Goal: Task Accomplishment & Management: Use online tool/utility

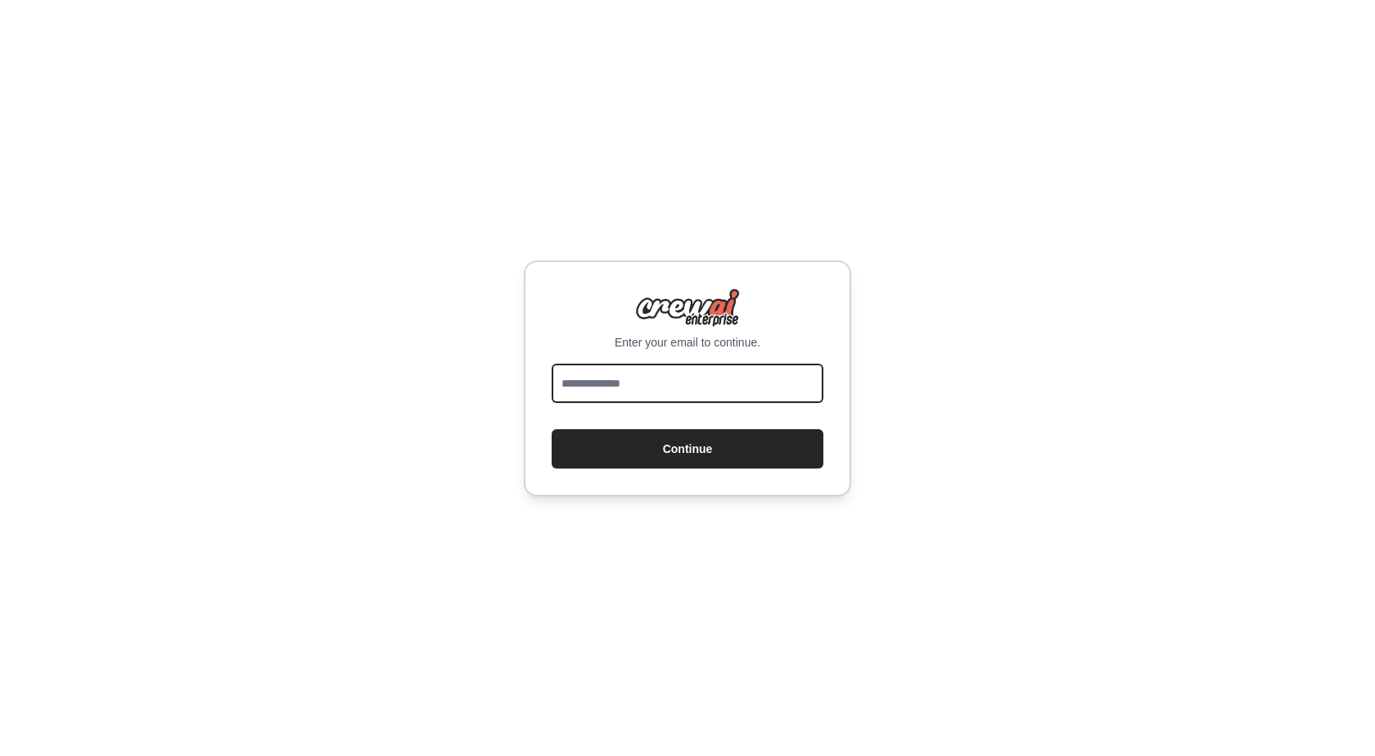
click at [668, 378] on input "email" at bounding box center [688, 382] width 272 height 39
type input "**********"
click at [552, 429] on button "Continue" at bounding box center [688, 448] width 272 height 39
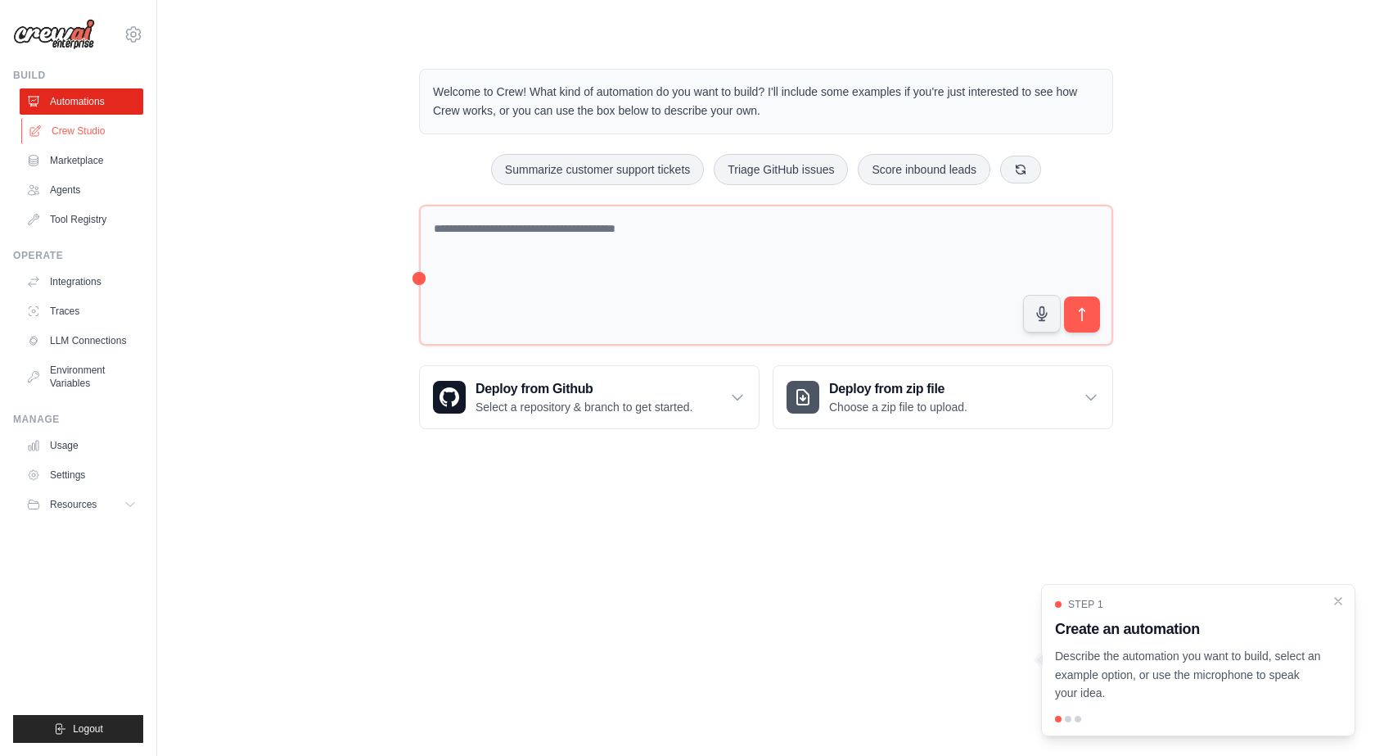
click at [77, 133] on link "Crew Studio" at bounding box center [83, 131] width 124 height 26
click at [77, 133] on link "Crew Studio" at bounding box center [82, 131] width 124 height 26
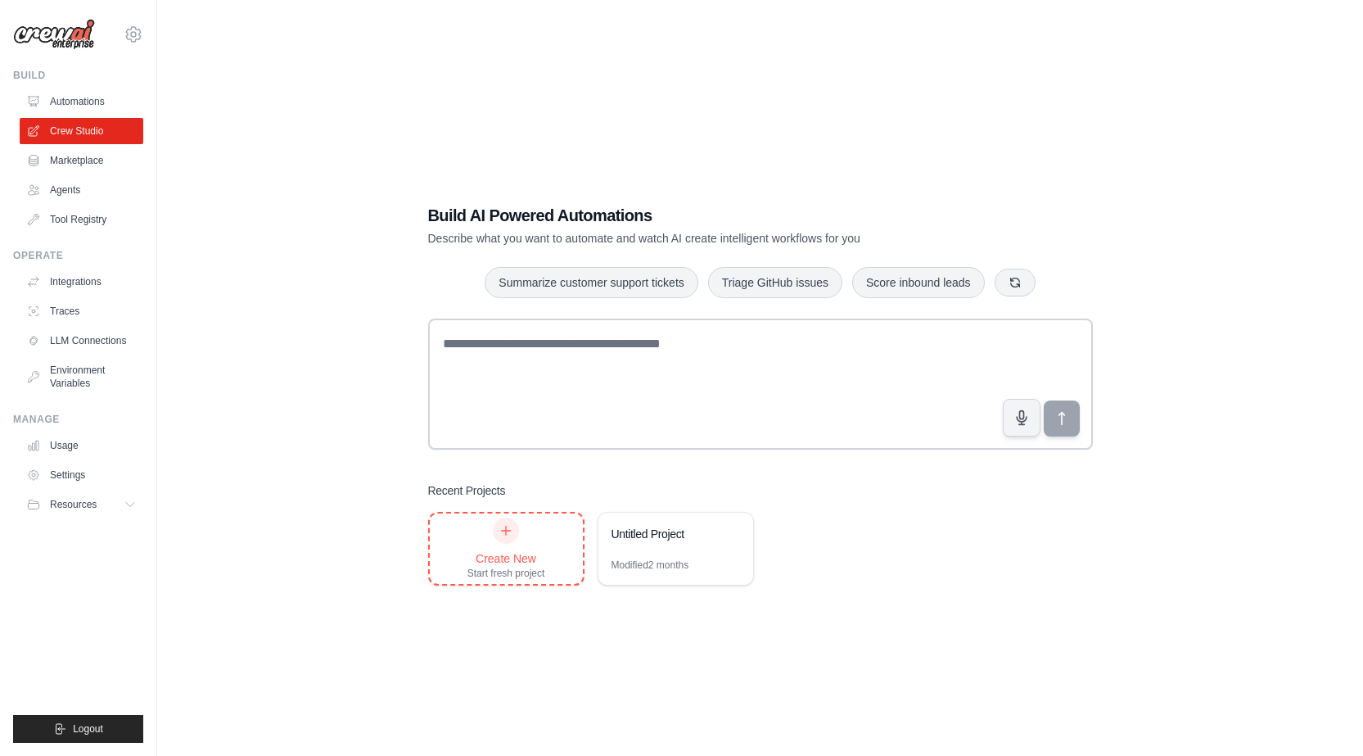
click at [492, 552] on div "Create New" at bounding box center [506, 558] width 78 height 16
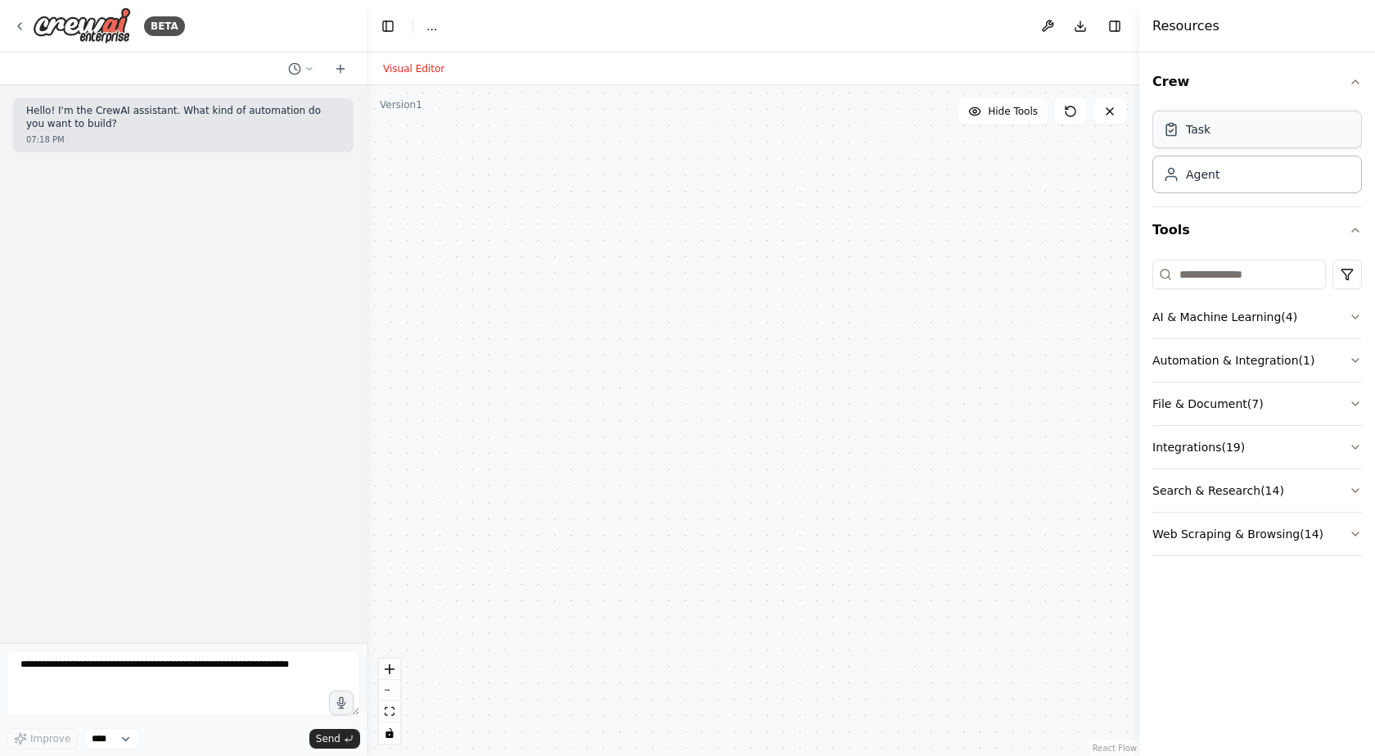
click at [1260, 137] on div "Task" at bounding box center [1258, 130] width 210 height 38
click at [1243, 134] on div "Task" at bounding box center [1258, 130] width 210 height 38
click at [1210, 183] on div "Agent" at bounding box center [1258, 174] width 210 height 38
click at [974, 317] on icon at bounding box center [977, 314] width 10 height 10
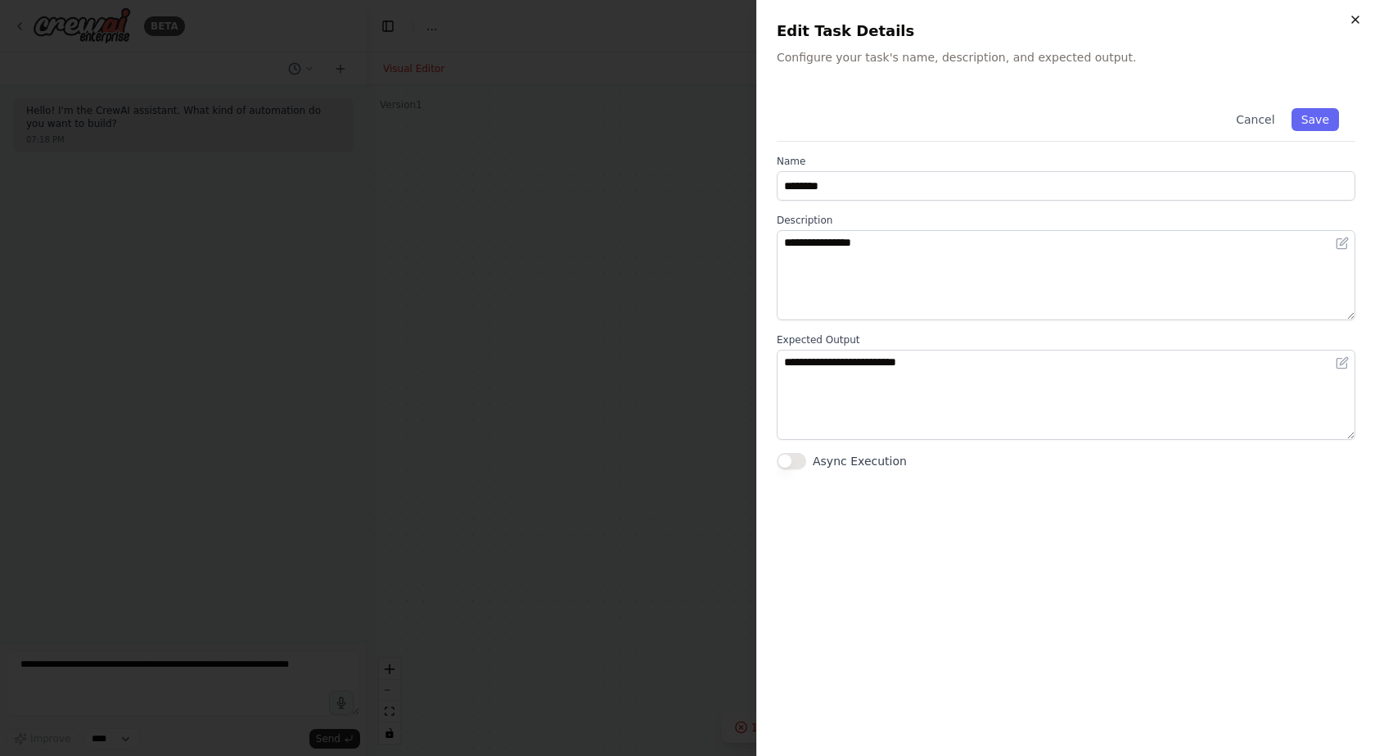
click at [1352, 20] on icon "button" at bounding box center [1355, 19] width 13 height 13
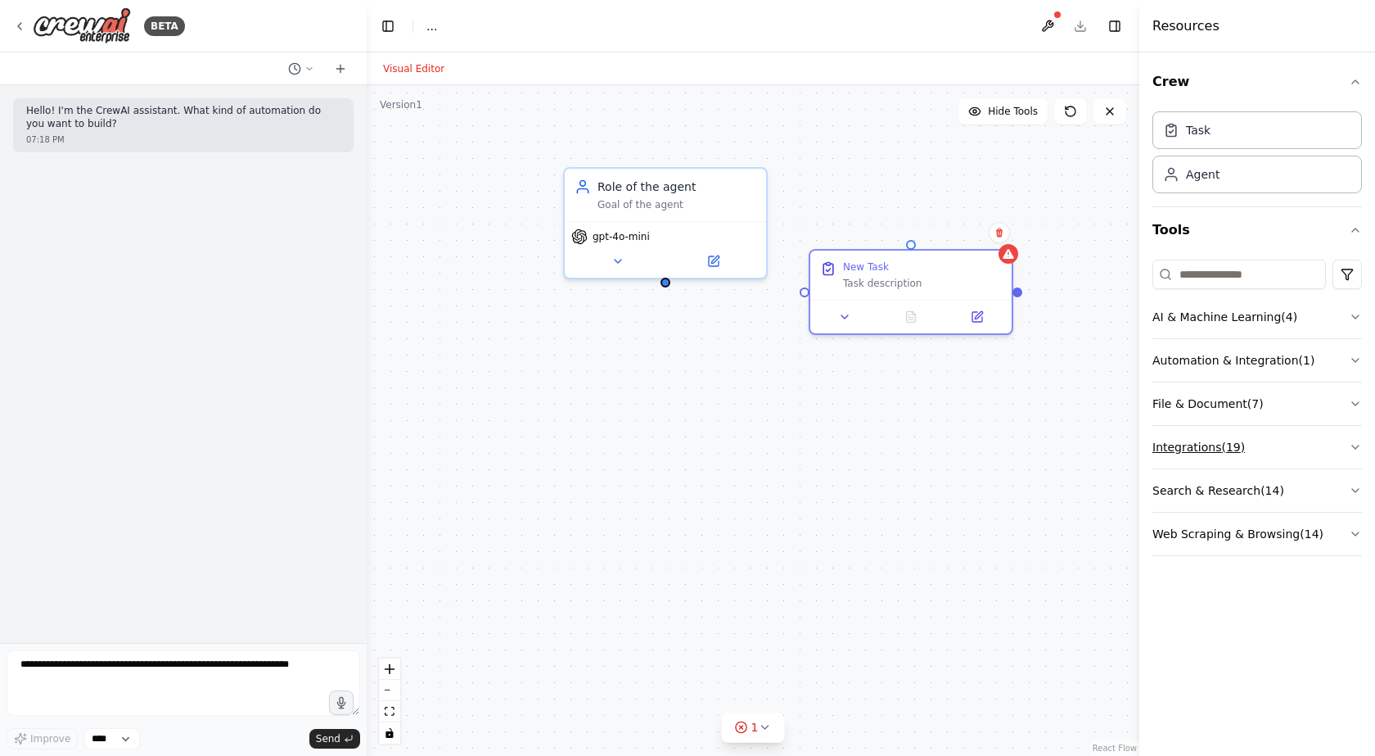
click at [1193, 447] on button "Integrations ( 19 )" at bounding box center [1258, 447] width 210 height 43
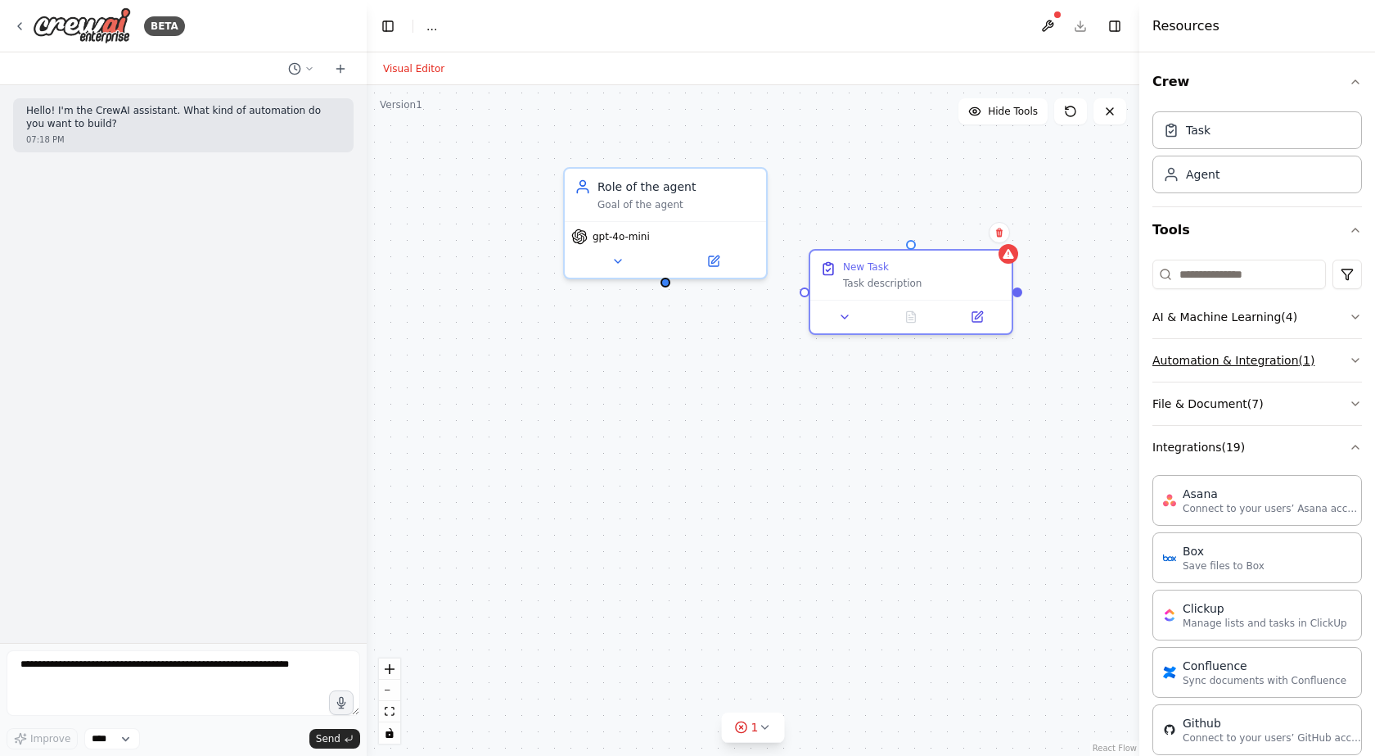
click at [1349, 360] on icon "button" at bounding box center [1355, 360] width 13 height 13
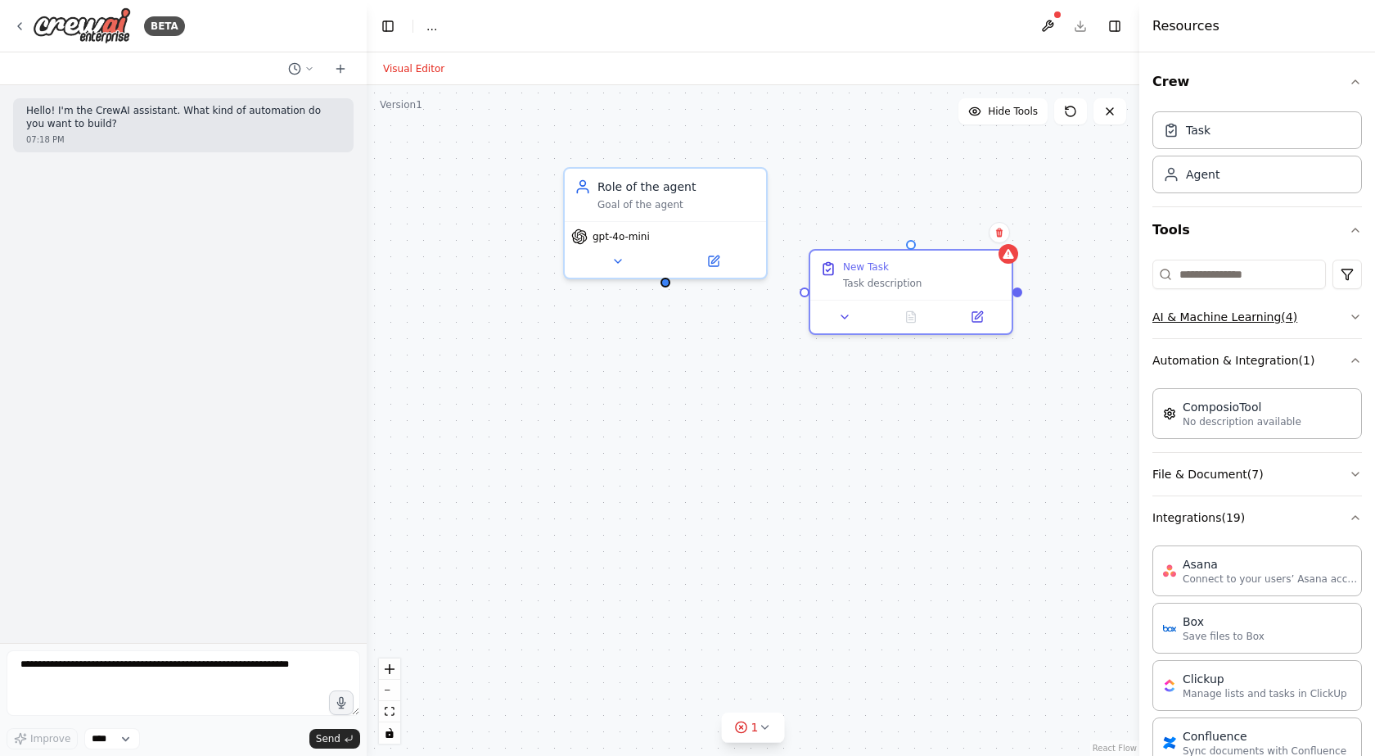
click at [1349, 317] on icon "button" at bounding box center [1355, 316] width 13 height 13
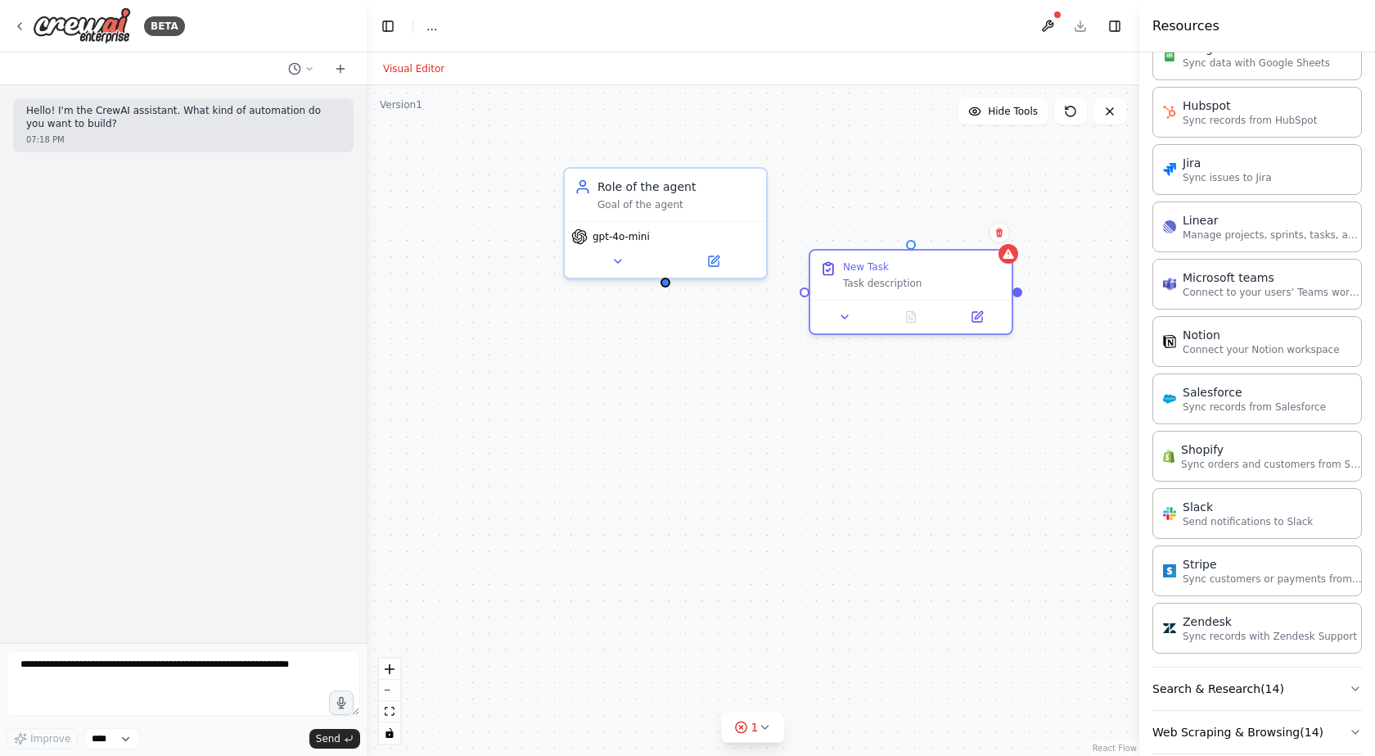
scroll to position [1241, 0]
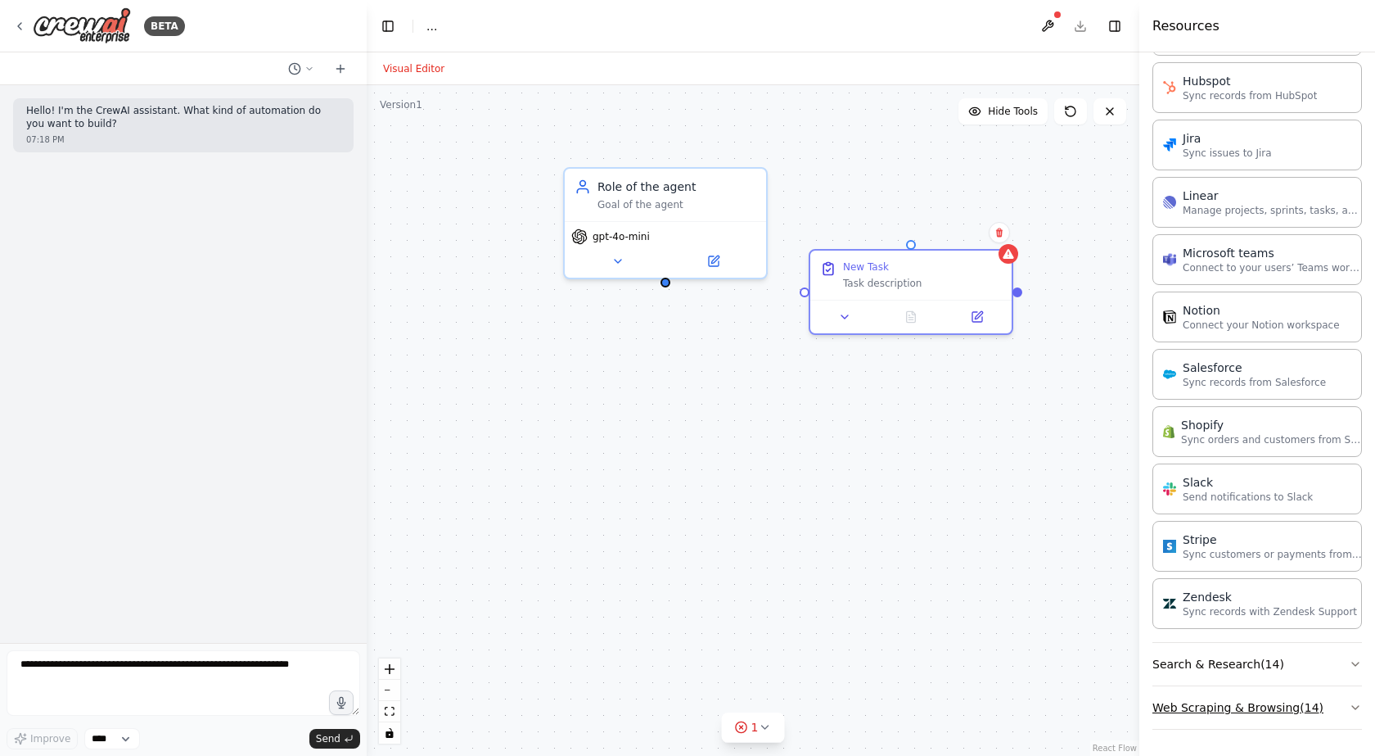
click at [1349, 704] on icon "button" at bounding box center [1355, 707] width 13 height 13
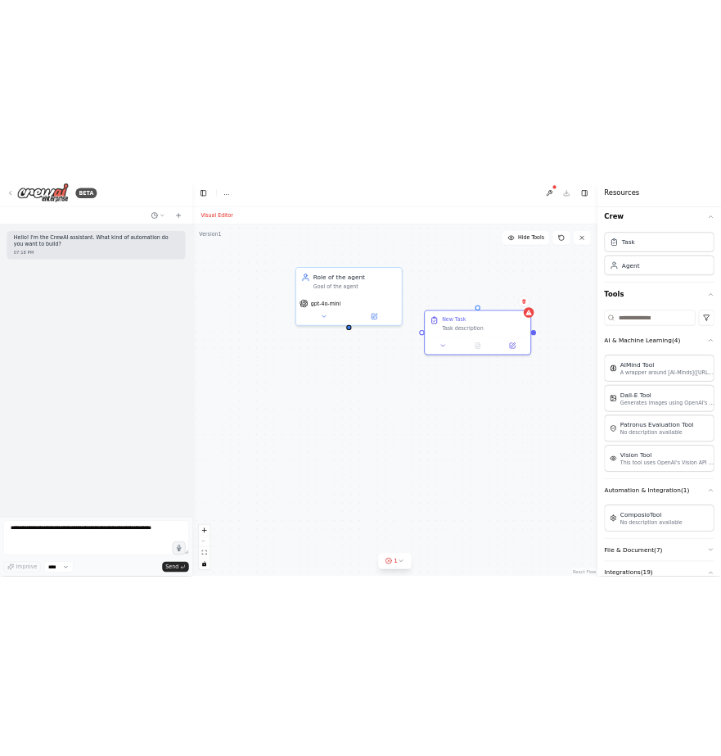
scroll to position [0, 0]
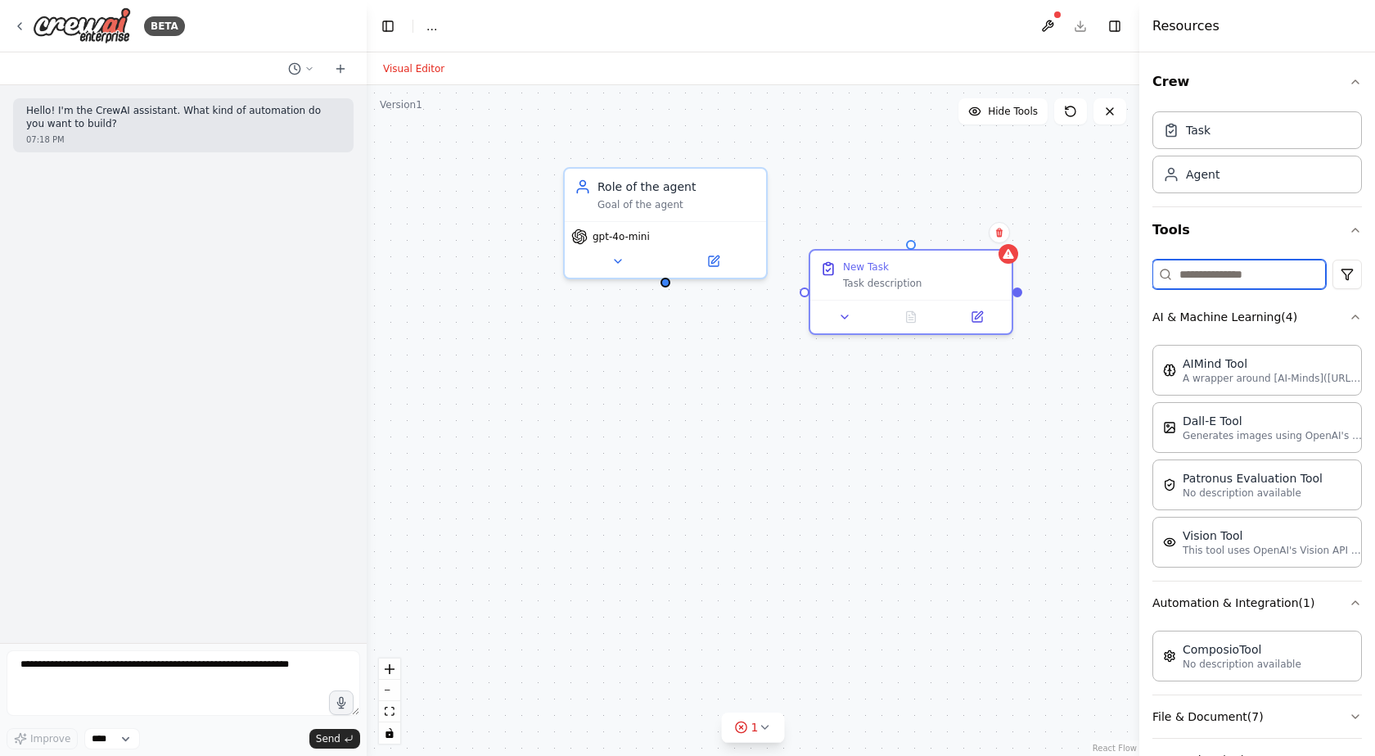
click at [1243, 277] on input at bounding box center [1240, 273] width 174 height 29
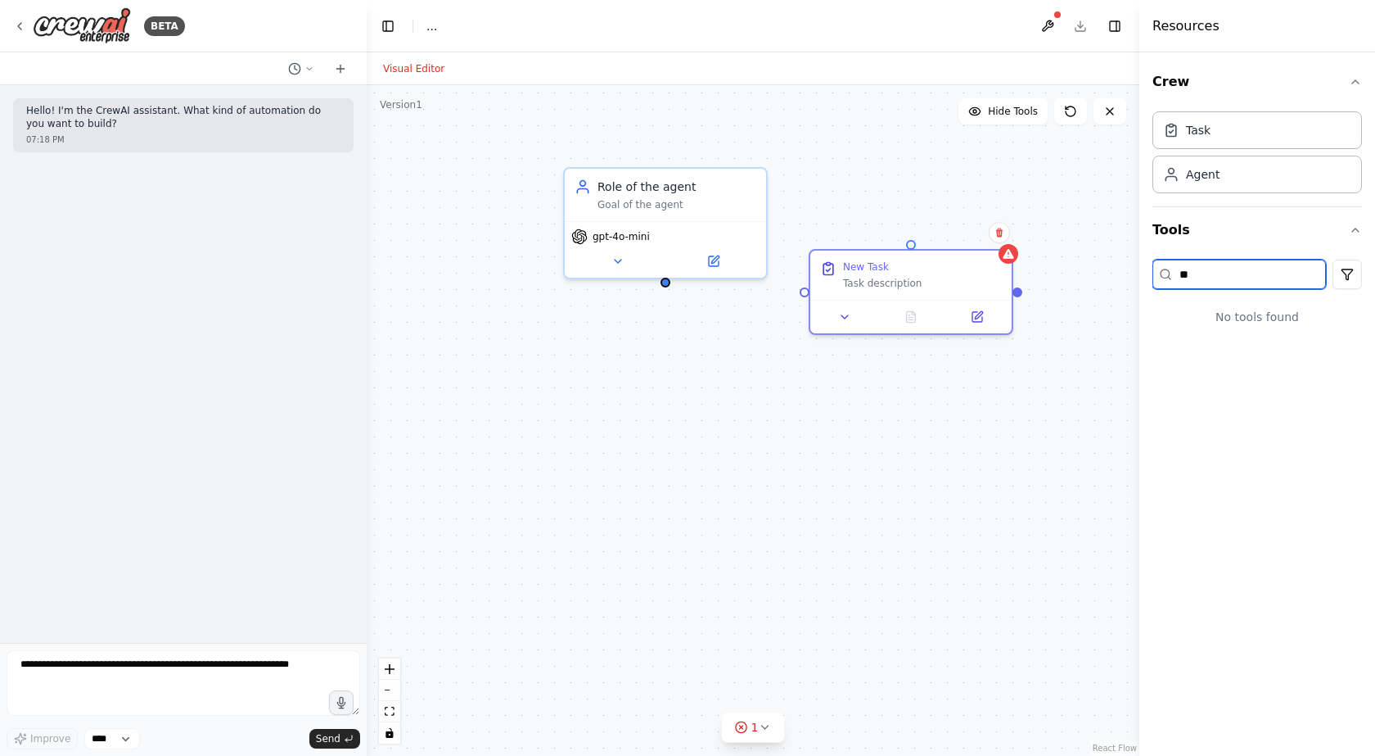
type input "*"
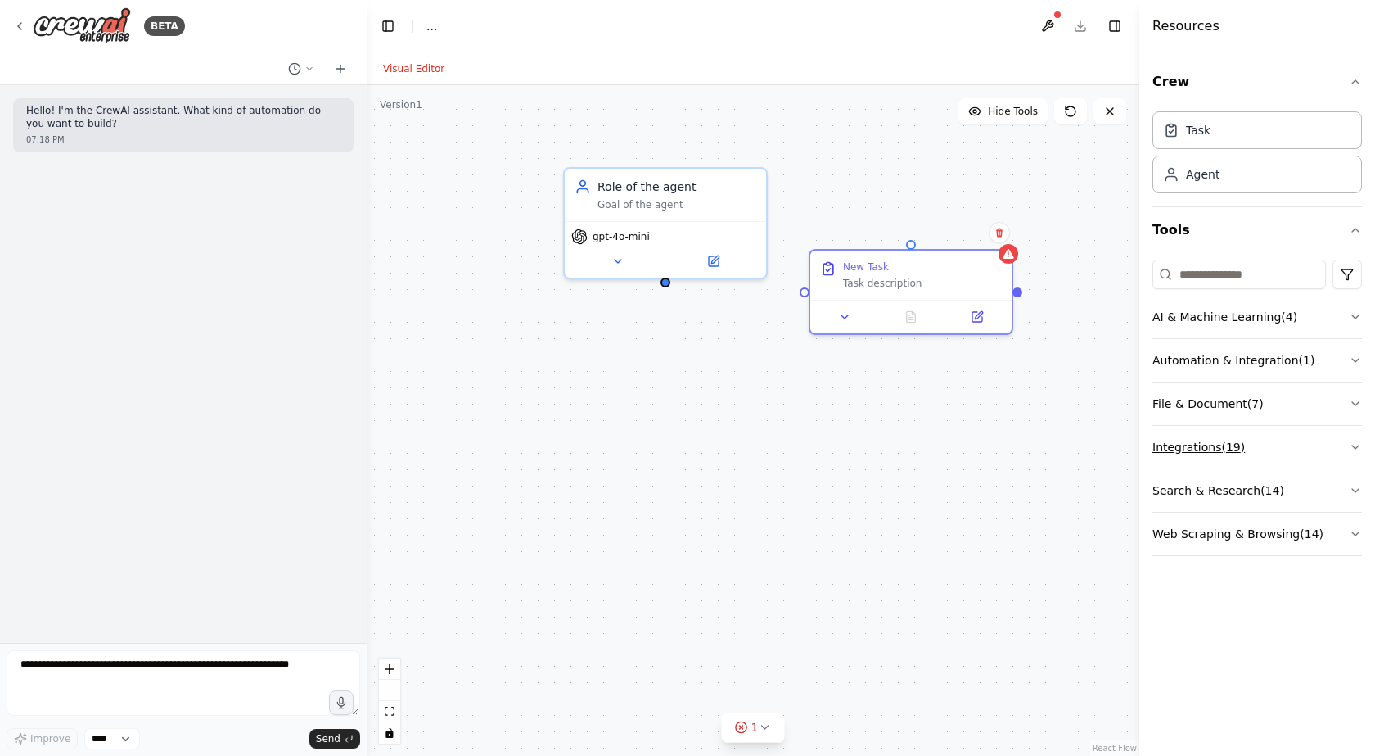
click at [1351, 442] on icon "button" at bounding box center [1355, 446] width 13 height 13
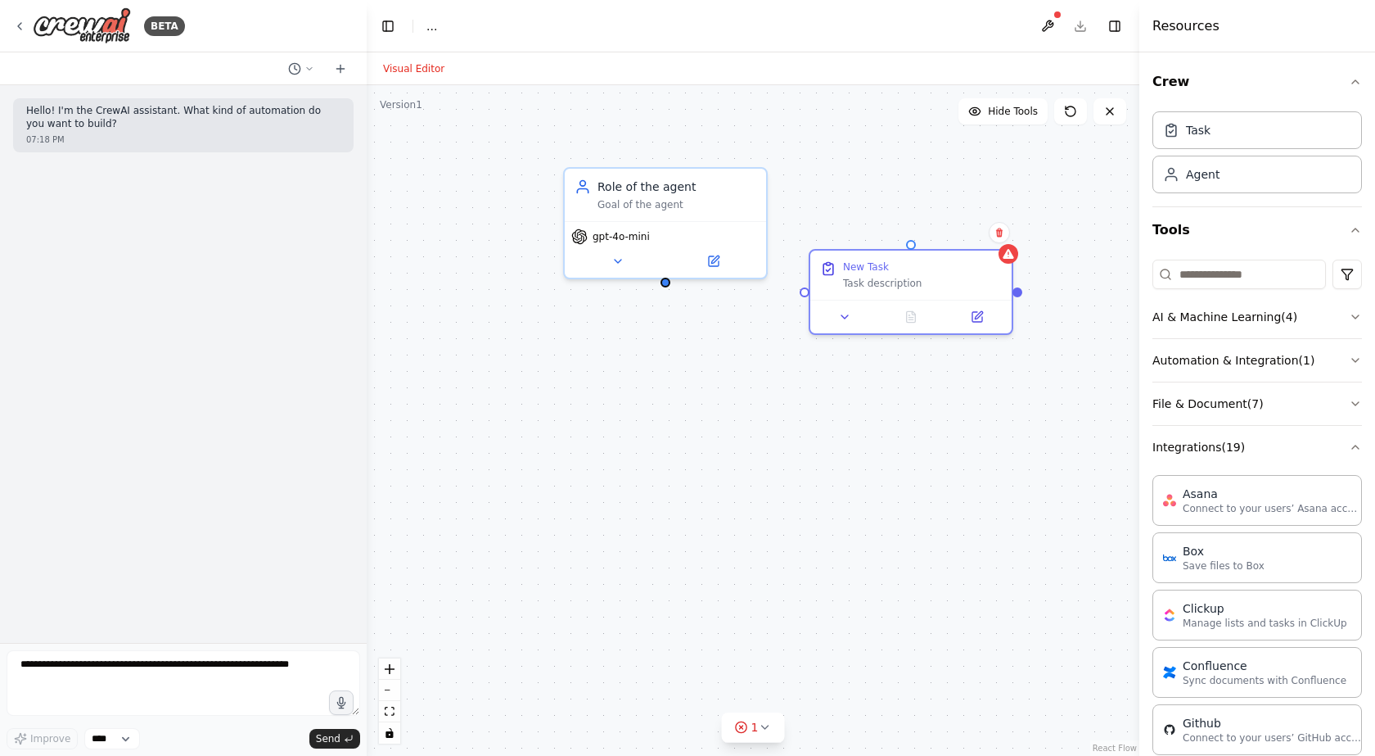
click at [399, 70] on button "Visual Editor" at bounding box center [413, 69] width 81 height 20
click at [1053, 26] on button at bounding box center [1048, 25] width 26 height 29
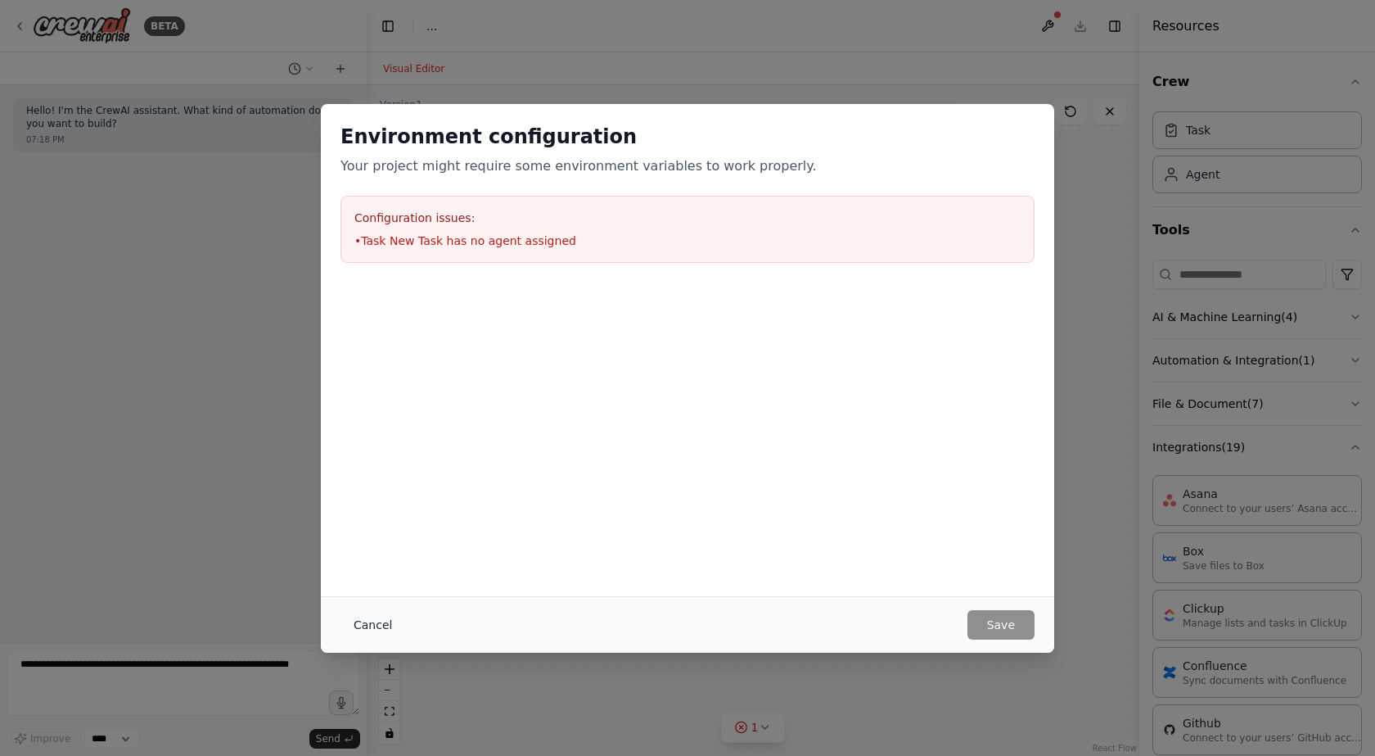
click at [372, 625] on button "Cancel" at bounding box center [373, 624] width 65 height 29
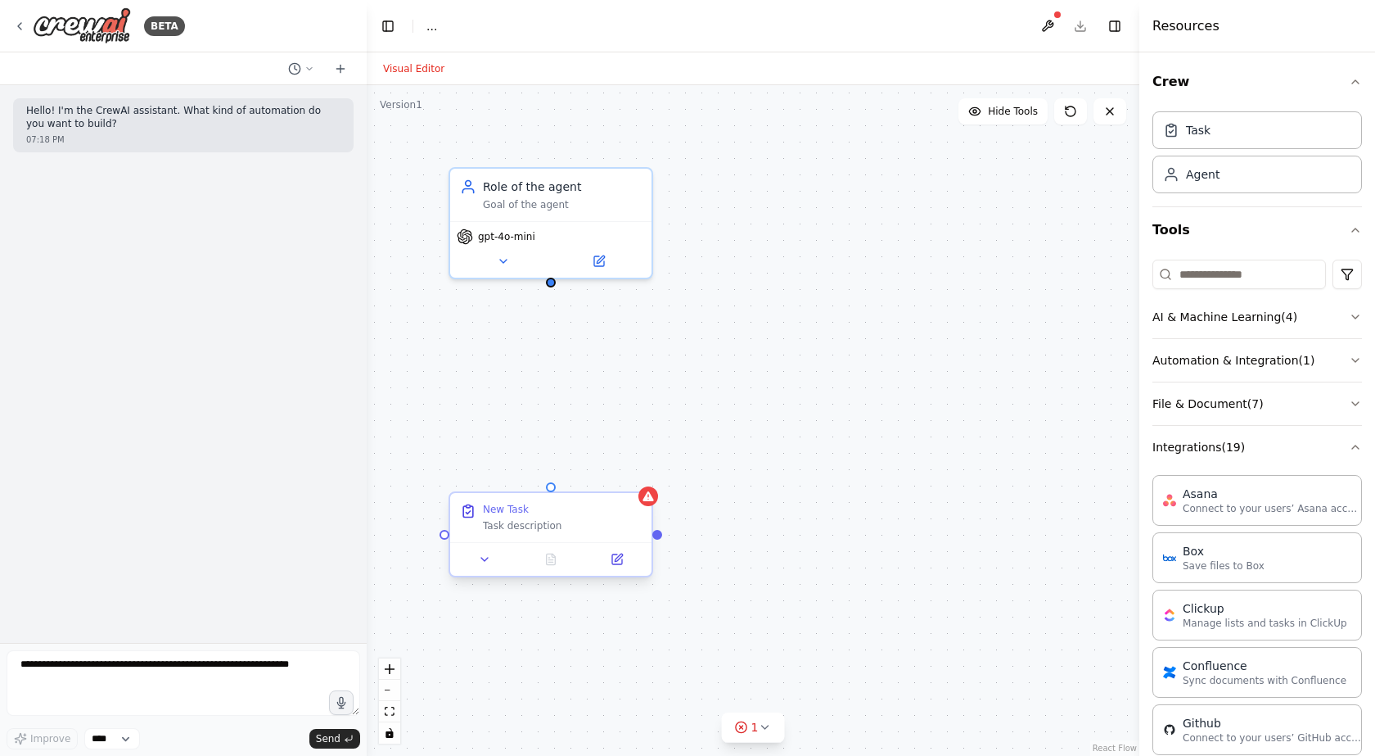
click at [652, 505] on div "New Task Task description" at bounding box center [551, 534] width 205 height 86
click at [643, 486] on button at bounding box center [639, 477] width 21 height 21
click at [641, 480] on icon at bounding box center [639, 478] width 7 height 9
click at [638, 475] on icon at bounding box center [639, 478] width 10 height 10
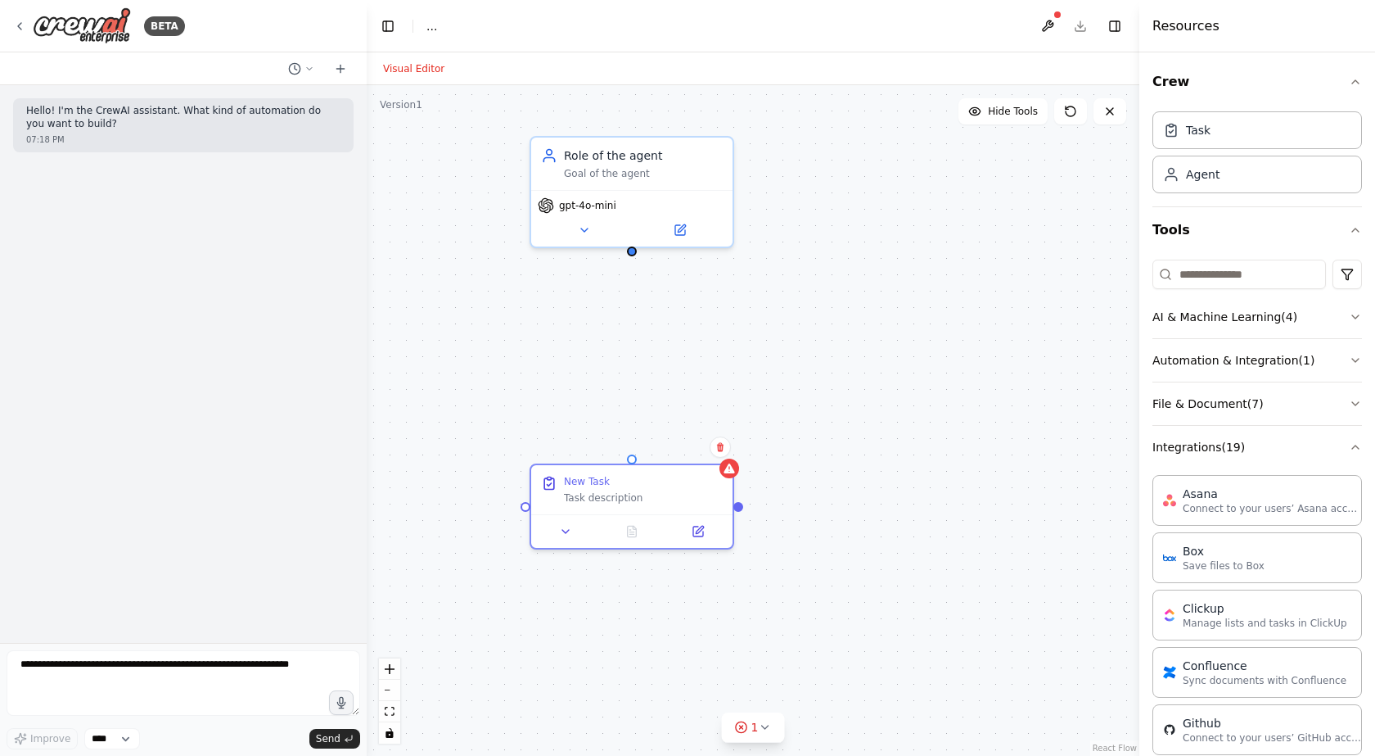
drag, startPoint x: 555, startPoint y: 286, endPoint x: 636, endPoint y: 255, distance: 86.8
click at [636, 255] on div "New Task Task description Role of the agent Goal of the agent gpt-4o-mini" at bounding box center [753, 420] width 773 height 670
click at [676, 484] on div "New Task" at bounding box center [643, 477] width 159 height 13
click at [717, 448] on icon at bounding box center [720, 447] width 10 height 10
click at [685, 439] on button "Confirm" at bounding box center [674, 447] width 58 height 20
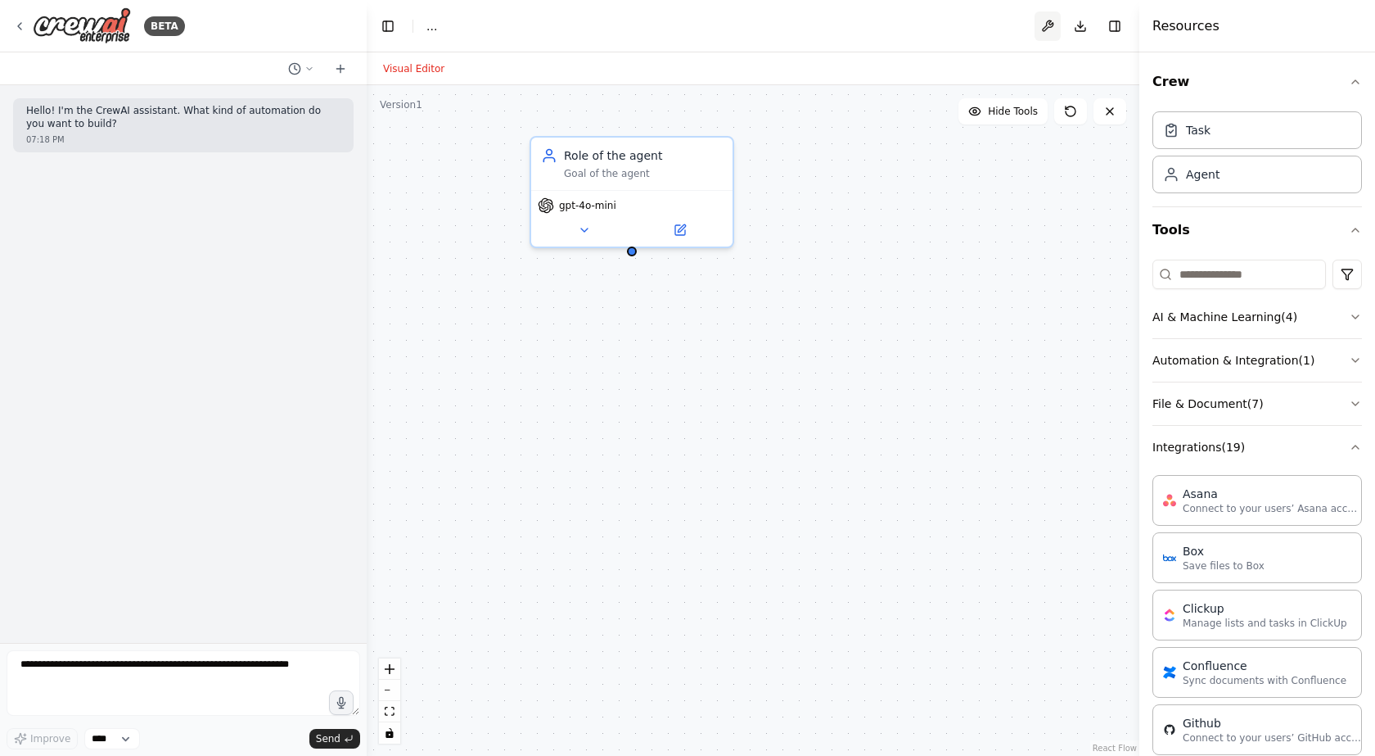
click at [1047, 28] on button at bounding box center [1048, 25] width 26 height 29
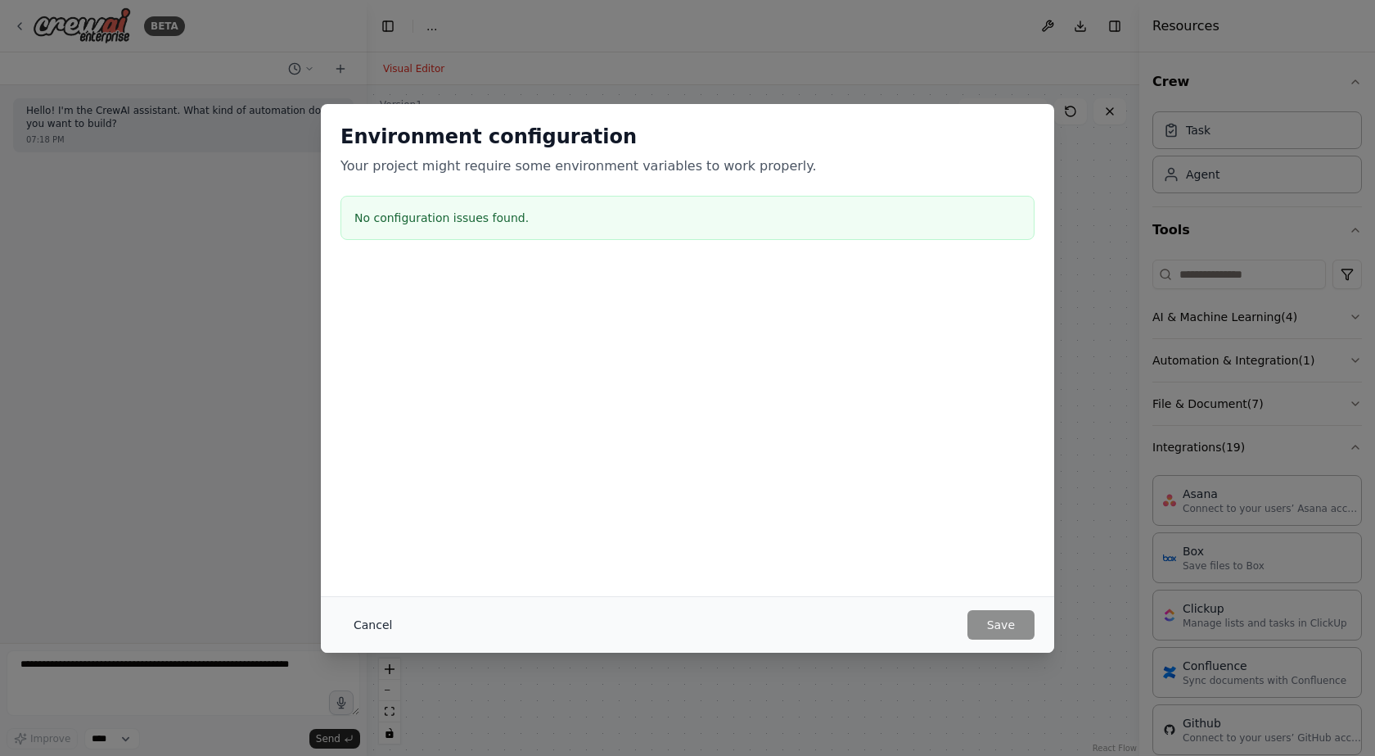
click at [363, 624] on button "Cancel" at bounding box center [373, 624] width 65 height 29
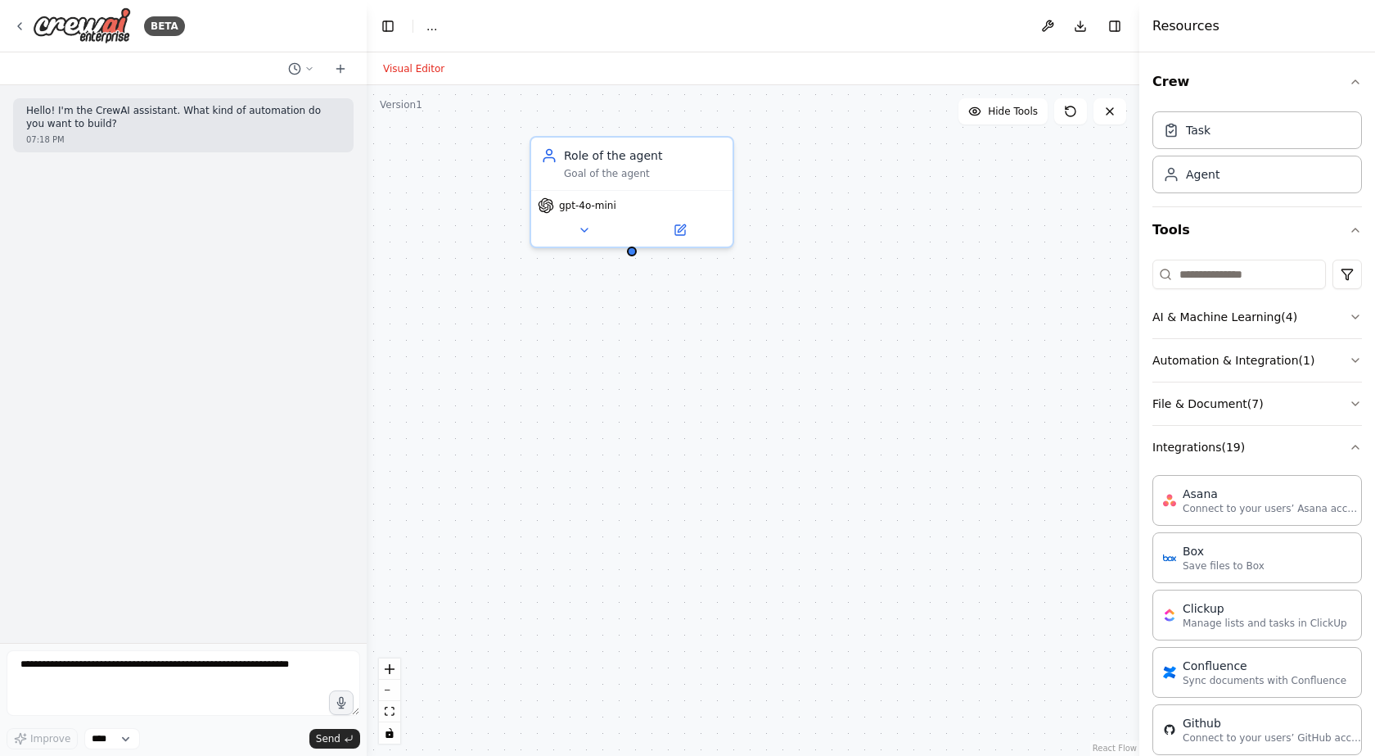
click at [429, 27] on span "..." at bounding box center [431, 26] width 11 height 16
click at [420, 25] on header "Toggle Left Sidebar Studio ... Download Toggle Right Sidebar" at bounding box center [753, 26] width 773 height 52
click at [426, 30] on header "Toggle Left Sidebar Studio ... Download Toggle Right Sidebar" at bounding box center [753, 26] width 773 height 52
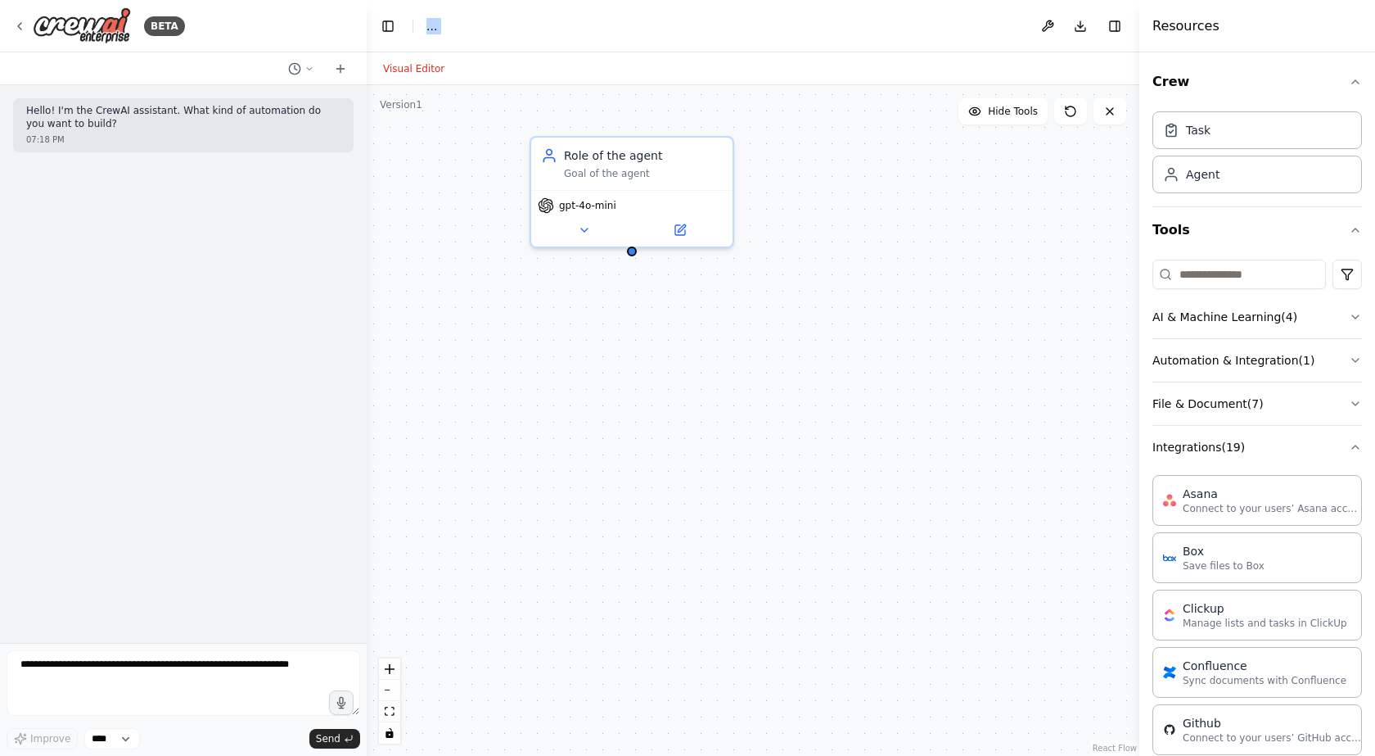
click at [426, 30] on header "Toggle Left Sidebar Studio ... Download Toggle Right Sidebar" at bounding box center [753, 26] width 773 height 52
click at [696, 190] on div "gpt-4o-mini" at bounding box center [631, 215] width 201 height 56
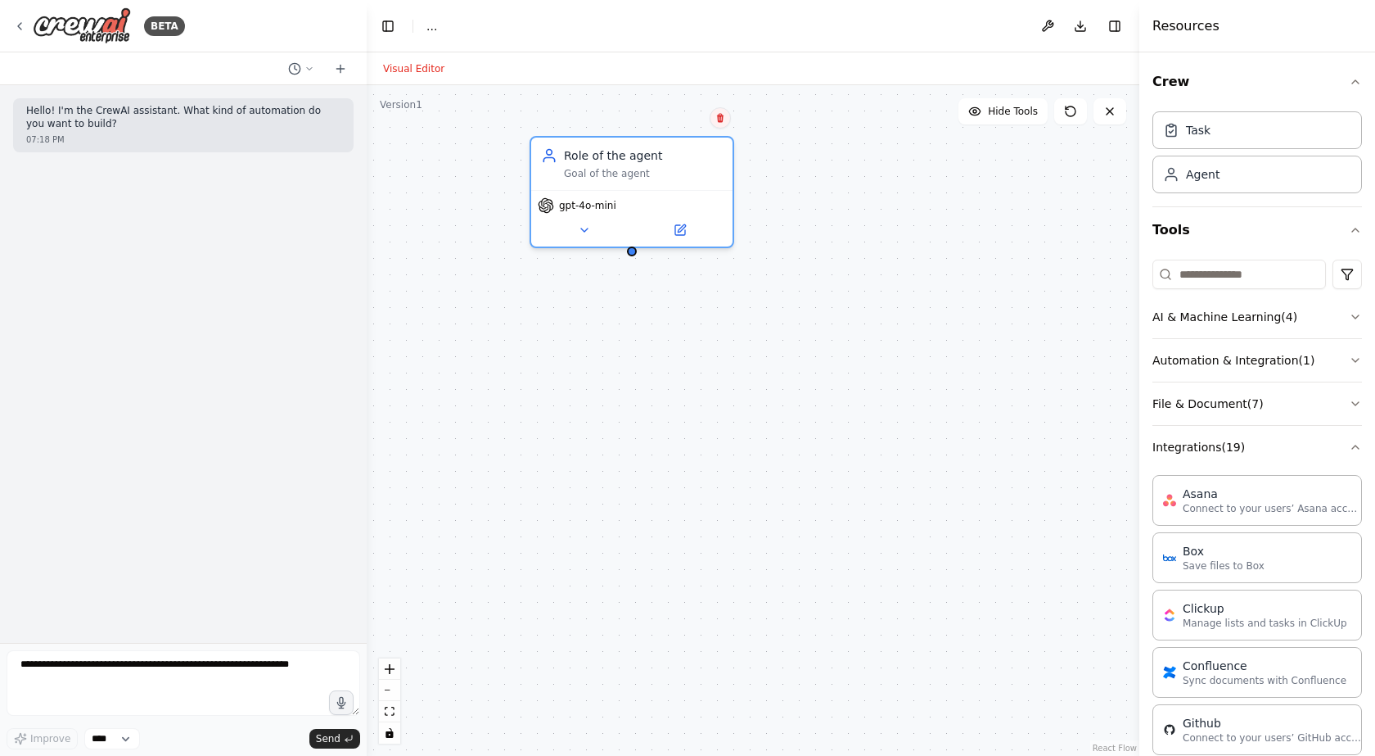
click at [720, 120] on icon at bounding box center [720, 118] width 10 height 10
click at [676, 119] on button "Confirm" at bounding box center [674, 118] width 58 height 20
